Goal: Information Seeking & Learning: Learn about a topic

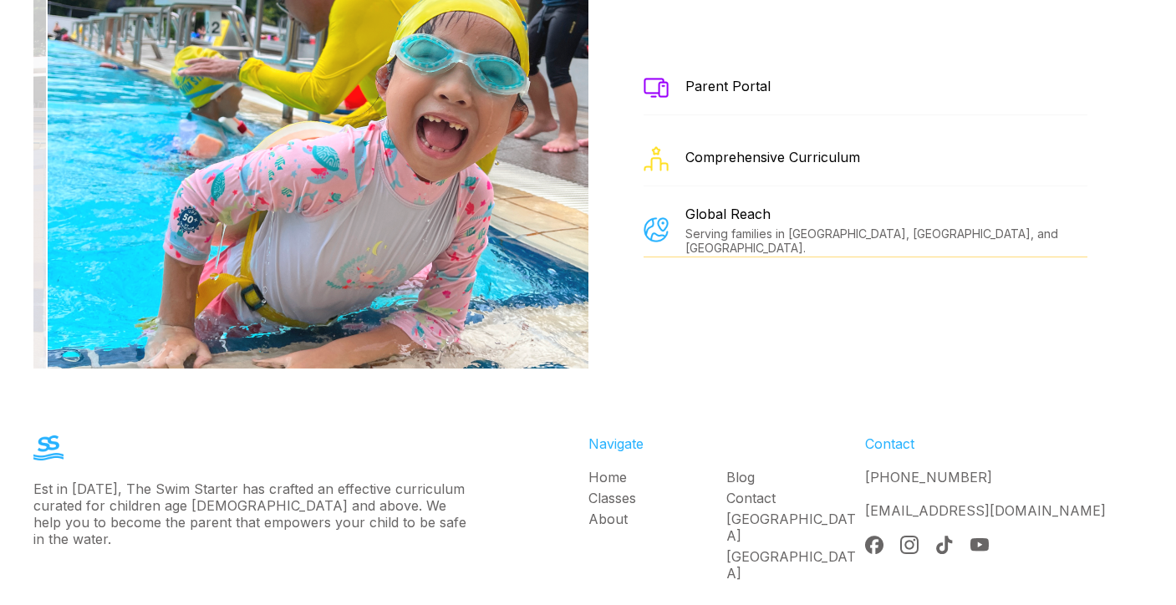
scroll to position [3023, 0]
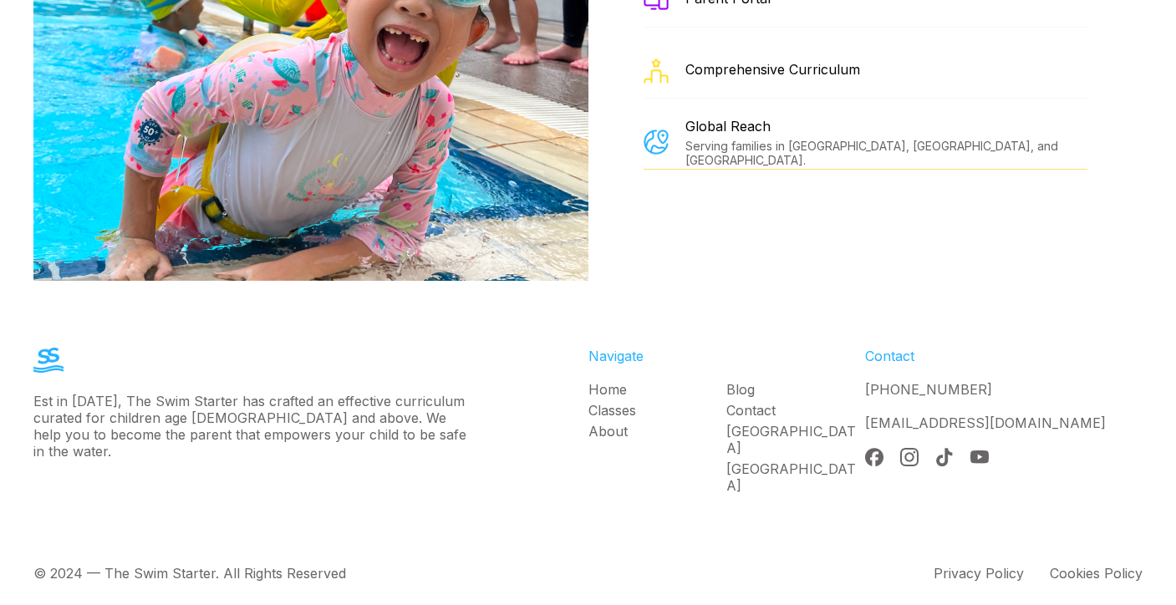
click at [617, 400] on div "Home Classes About" at bounding box center [657, 439] width 139 height 117
click at [618, 410] on link "Classes" at bounding box center [657, 410] width 139 height 17
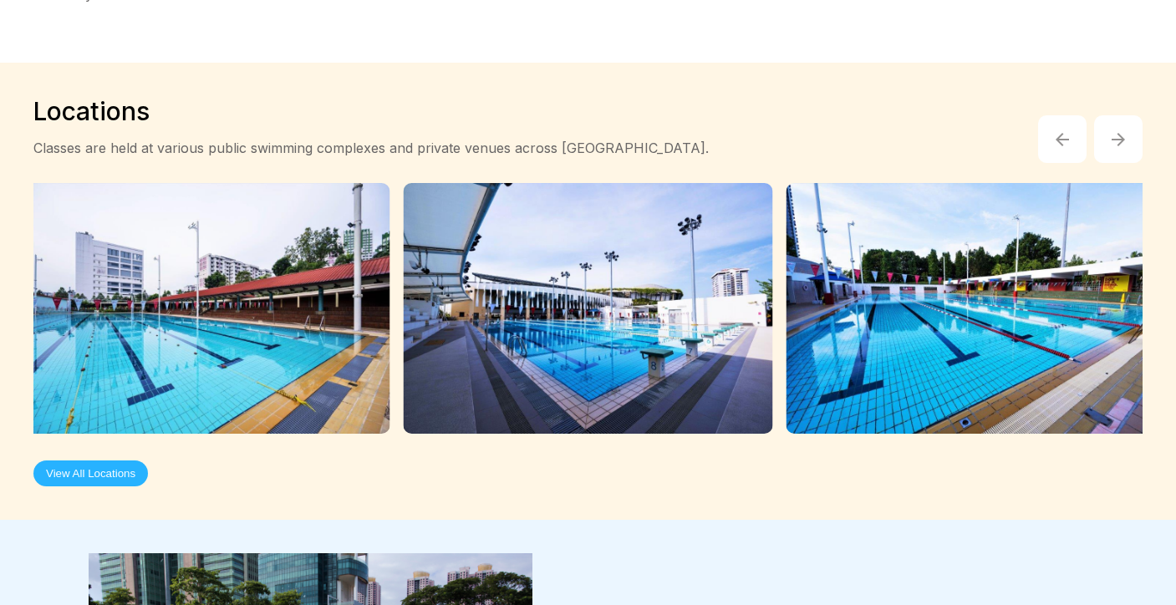
scroll to position [4324, 0]
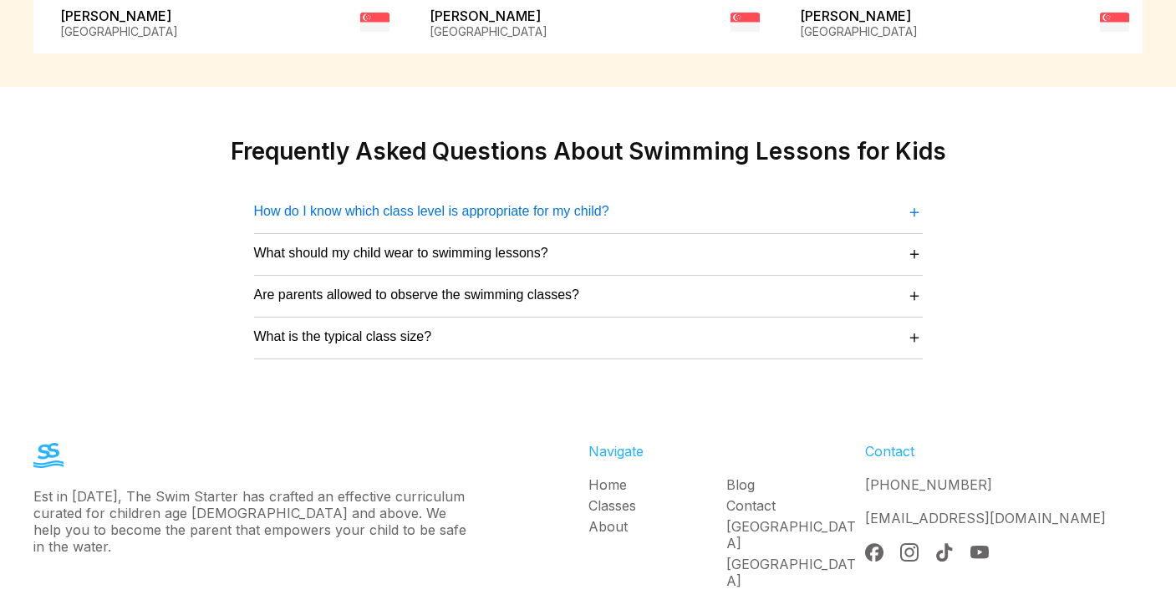
click at [624, 201] on button "How do I know which class level is appropriate for my child? ＋" at bounding box center [588, 212] width 669 height 23
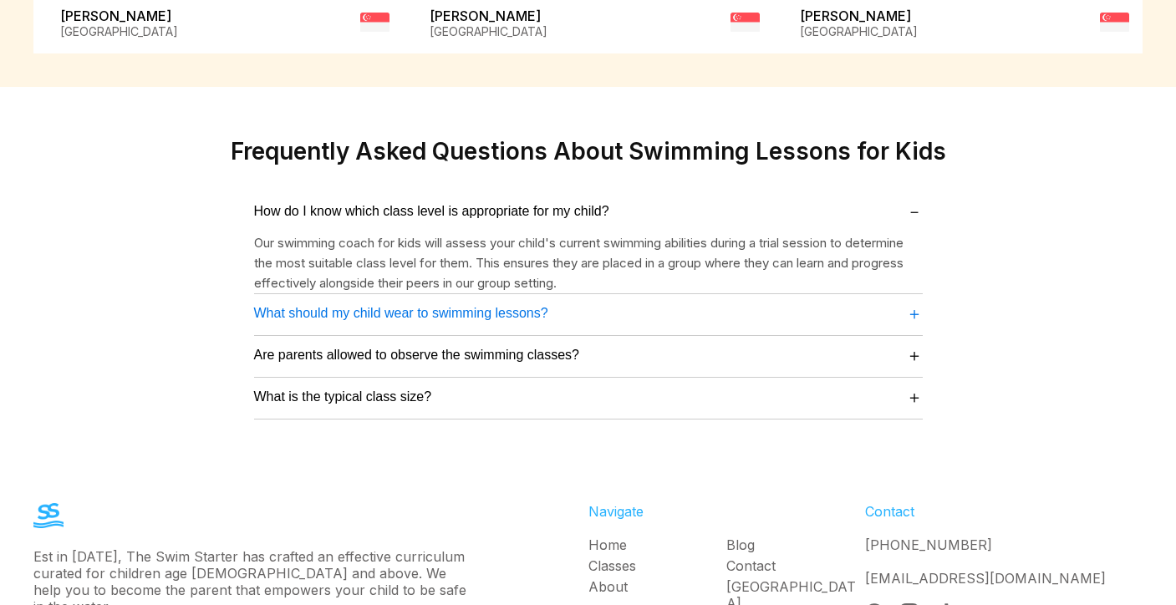
click at [628, 303] on button "What should my child wear to swimming lessons? ＋" at bounding box center [588, 314] width 669 height 23
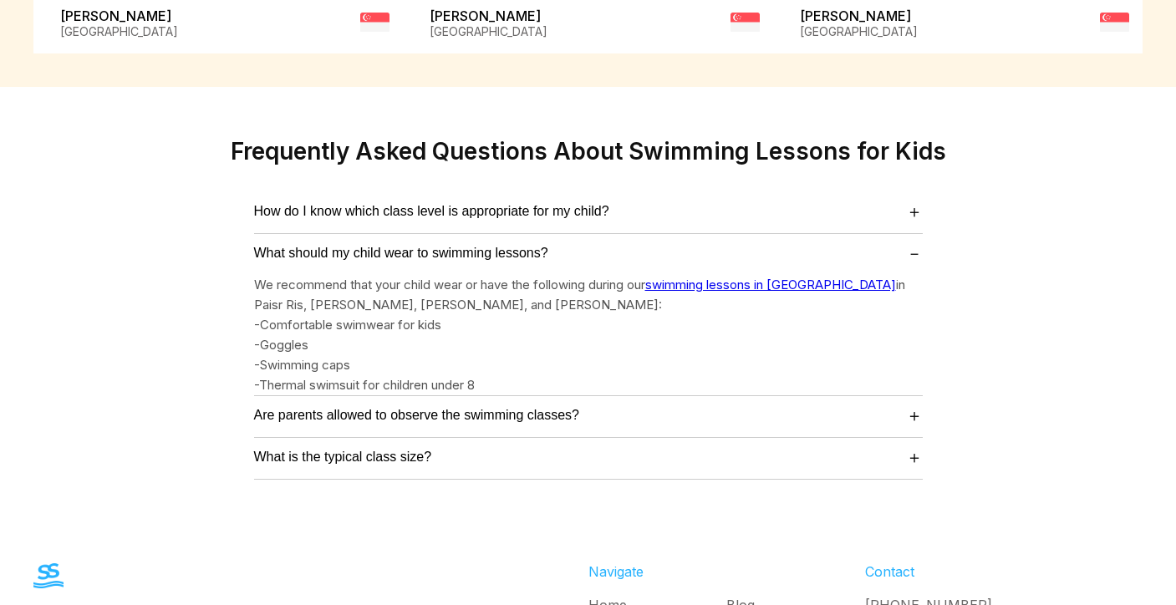
click at [628, 375] on p "-Thermal swimsuit for children under 8" at bounding box center [588, 385] width 669 height 20
click at [639, 404] on button "Are parents allowed to observe the swimming classes? ＋" at bounding box center [588, 415] width 669 height 23
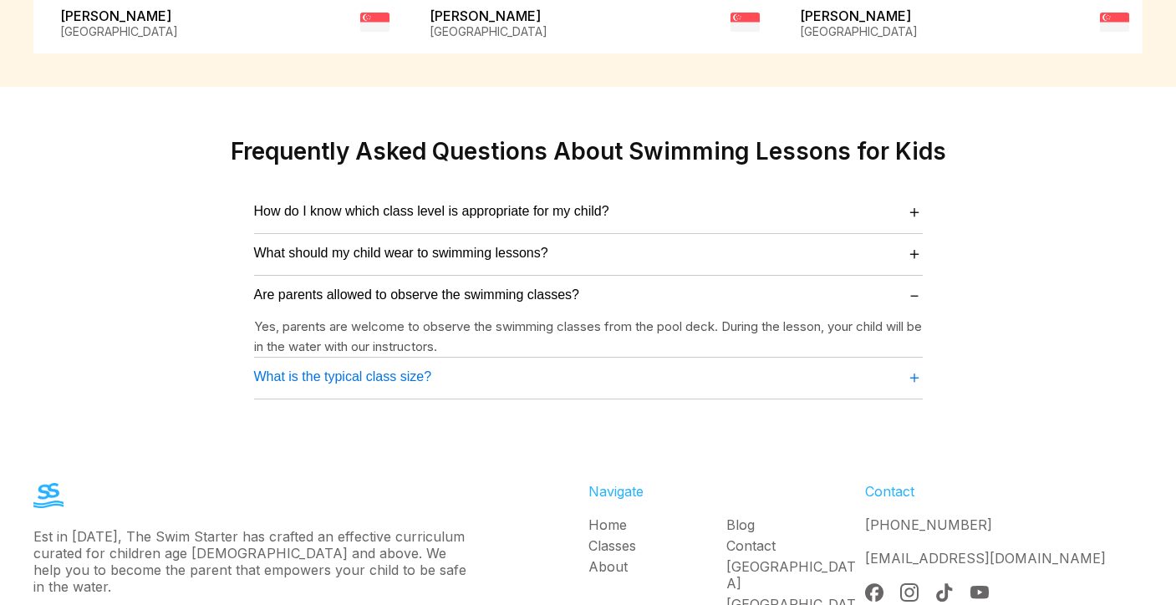
click at [645, 366] on button "What is the typical class size? ＋" at bounding box center [588, 377] width 669 height 23
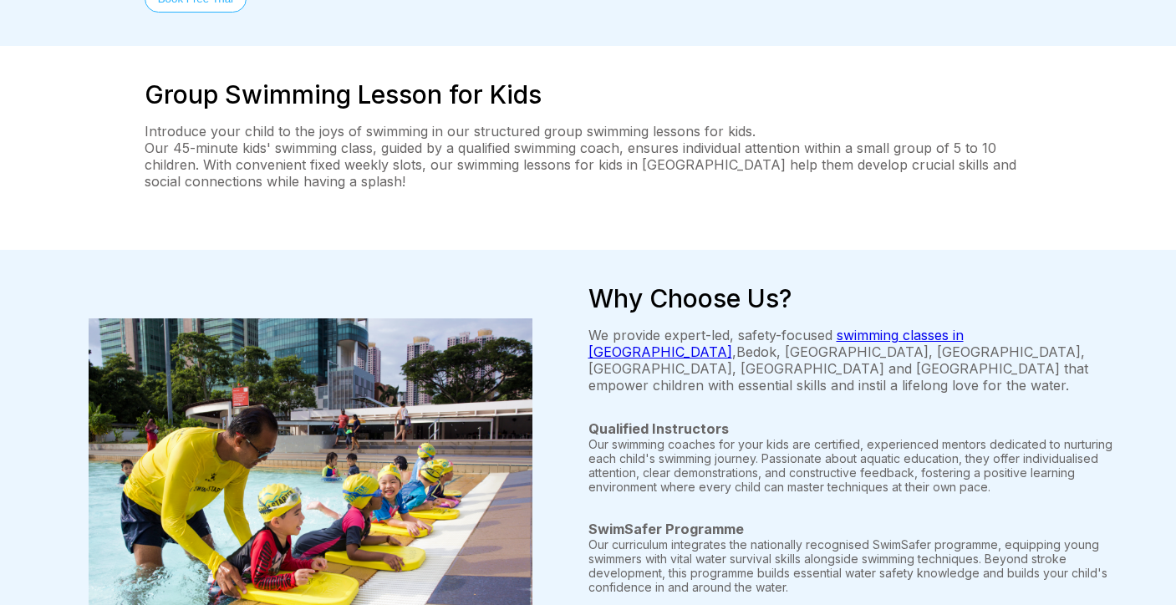
scroll to position [0, 0]
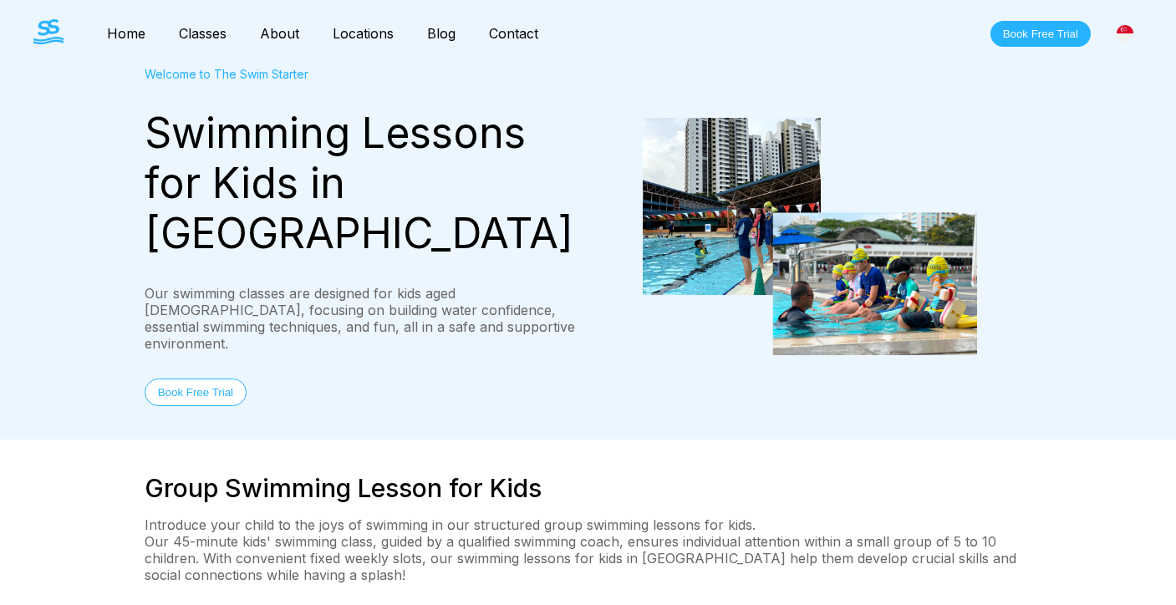
click at [202, 31] on link "Classes" at bounding box center [202, 33] width 81 height 17
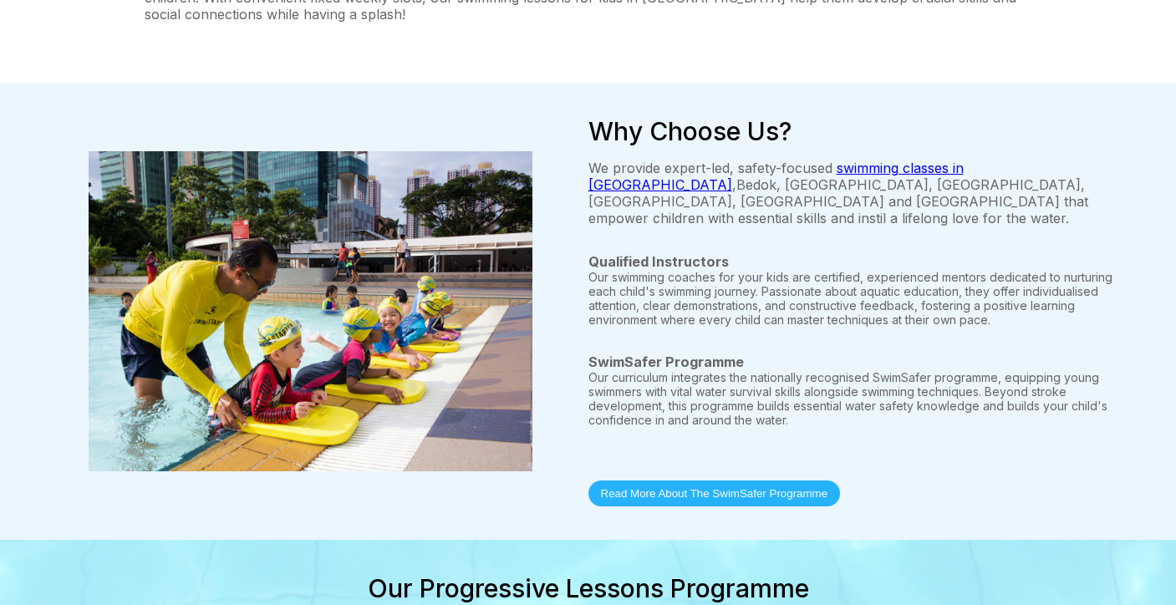
scroll to position [842, 0]
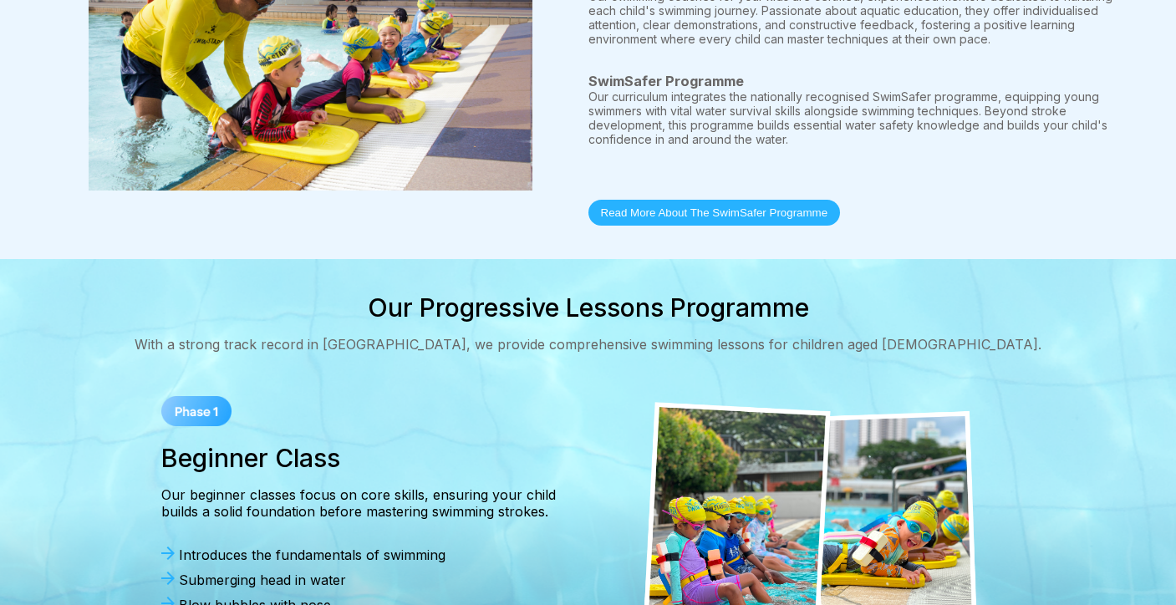
click at [197, 396] on img at bounding box center [196, 411] width 70 height 30
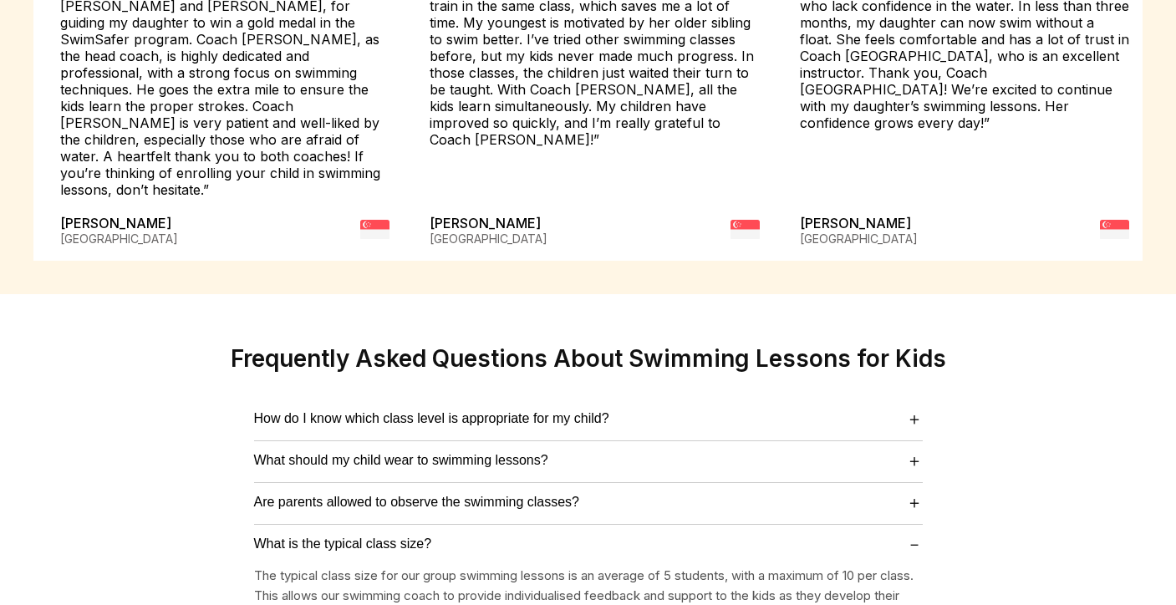
scroll to position [4384, 0]
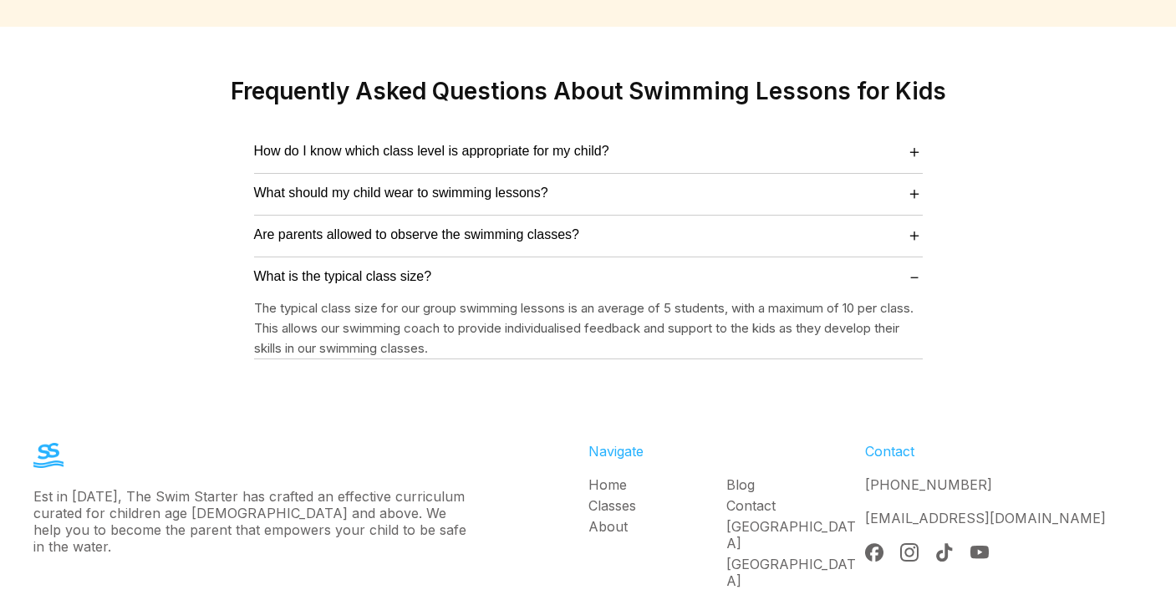
scroll to position [2087, 0]
